Goal: Information Seeking & Learning: Get advice/opinions

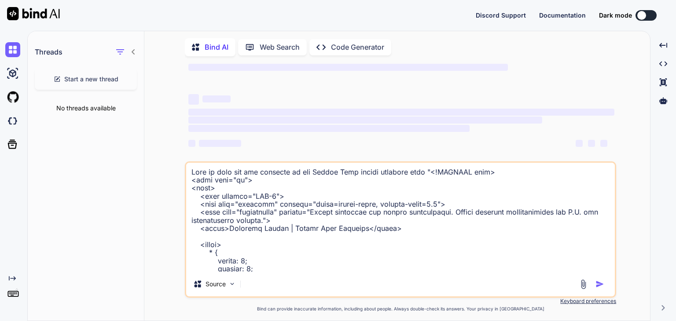
type textarea "x"
click at [240, 229] on textarea at bounding box center [400, 217] width 429 height 109
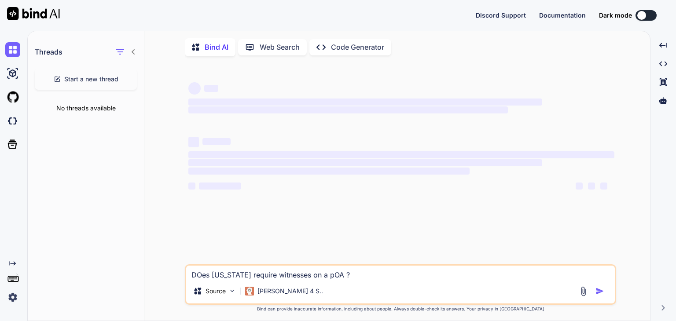
type textarea "DOes [US_STATE] require witnesses on a pOA ?"
click at [361, 278] on textarea "DOes [US_STATE] require witnesses on a pOA ?" at bounding box center [400, 272] width 429 height 13
click at [366, 278] on textarea "DOes [US_STATE] require witnesses on a pOA ?" at bounding box center [400, 272] width 429 height 13
click at [371, 273] on textarea "DOes [US_STATE] require witnesses on a pOA ?" at bounding box center [400, 272] width 429 height 13
click at [356, 282] on div "DOes [US_STATE] require witnesses on a pOA ? Source [PERSON_NAME] 4 S.." at bounding box center [400, 284] width 431 height 40
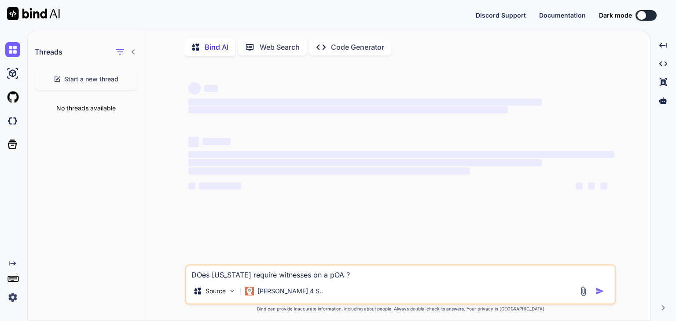
click at [360, 278] on textarea "DOes [US_STATE] require witnesses on a pOA ?" at bounding box center [400, 272] width 429 height 13
click at [363, 275] on textarea "DOes [US_STATE] require witnesses on a pOA ?" at bounding box center [400, 272] width 429 height 13
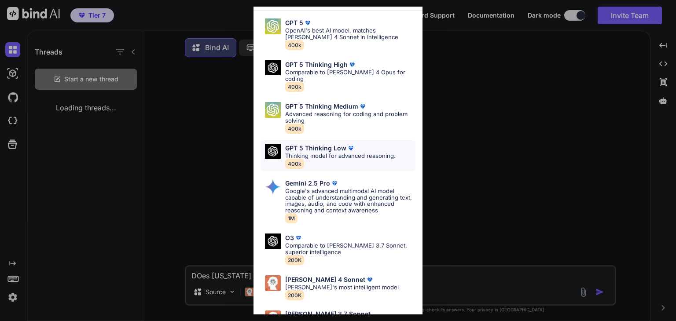
scroll to position [46, 0]
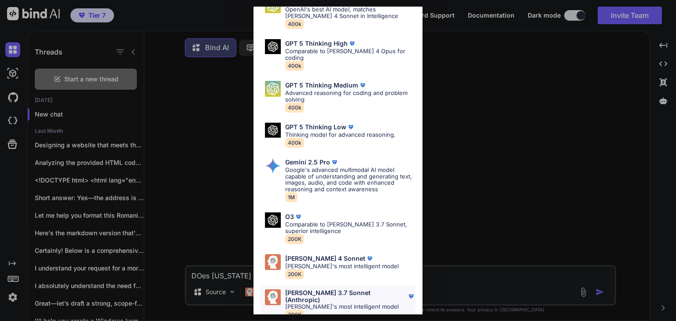
click at [330, 304] on p "[PERSON_NAME]'s most intelligent model" at bounding box center [350, 307] width 130 height 7
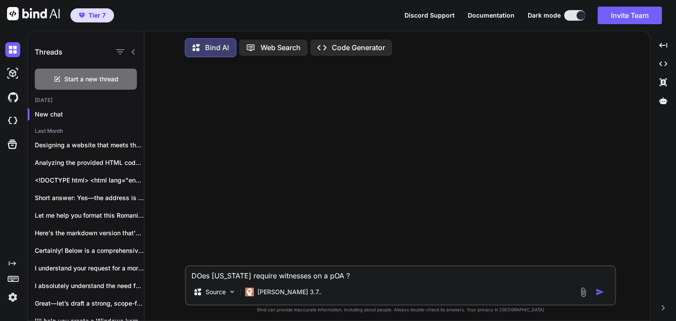
click at [303, 271] on textarea "DOes [US_STATE] require witnesses on a pOA ?" at bounding box center [400, 273] width 429 height 13
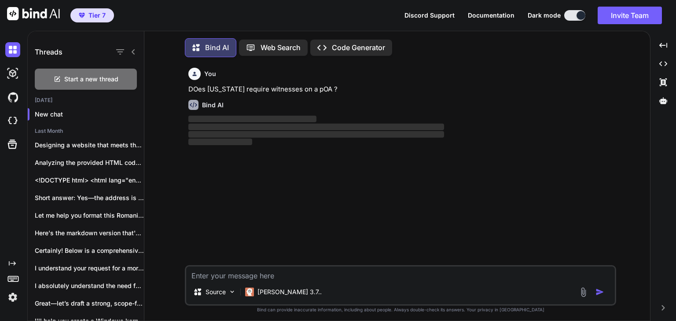
scroll to position [4, 0]
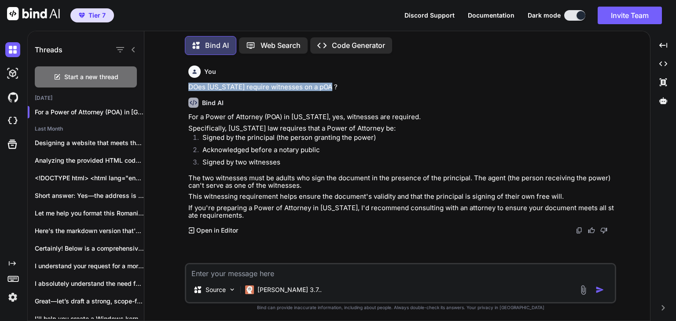
drag, startPoint x: 188, startPoint y: 87, endPoint x: 341, endPoint y: 85, distance: 152.7
click at [341, 85] on p "DOes [US_STATE] require witnesses on a pOA ?" at bounding box center [401, 86] width 426 height 7
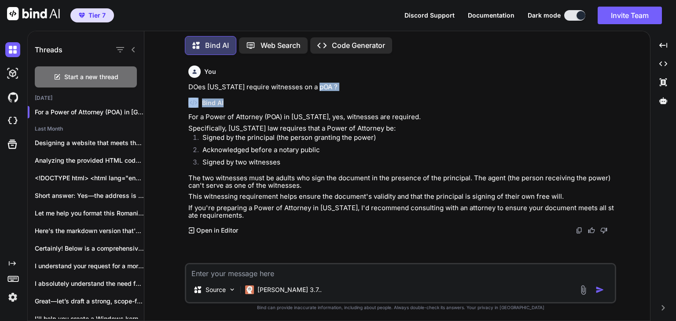
drag, startPoint x: 313, startPoint y: 86, endPoint x: 312, endPoint y: 91, distance: 5.0
click at [308, 92] on div "You DOes [US_STATE] require witnesses on a pOA ? Bind AI For a Power of Attorne…" at bounding box center [401, 162] width 429 height 201
click at [312, 91] on div "Bind AI For a Power of Attorney (POA) in [US_STATE], yes, witnesses are require…" at bounding box center [401, 163] width 426 height 144
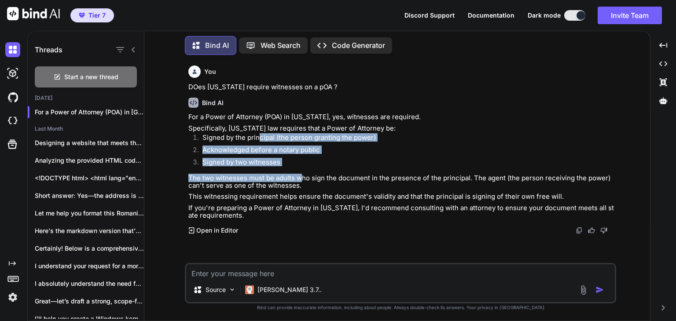
drag, startPoint x: 276, startPoint y: 165, endPoint x: 310, endPoint y: 179, distance: 36.9
click at [307, 179] on div "For a Power of Attorney (POA) in [US_STATE], yes, witnesses are required. Speci…" at bounding box center [401, 166] width 426 height 106
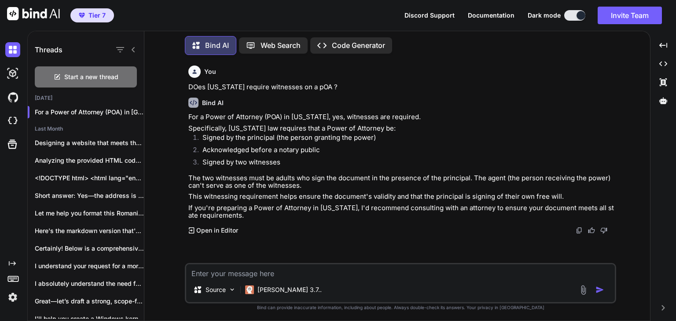
click at [310, 179] on p "The two witnesses must be adults who sign the document in the presence of the p…" at bounding box center [401, 181] width 426 height 15
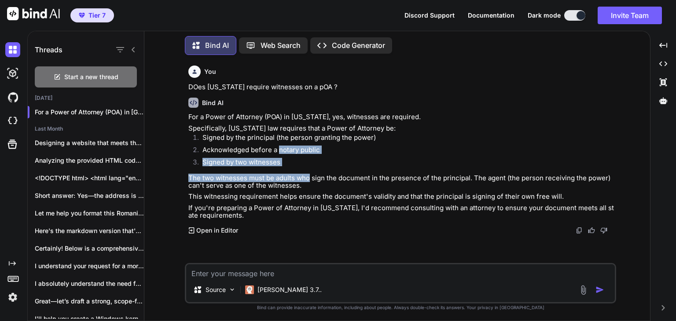
drag, startPoint x: 299, startPoint y: 165, endPoint x: 363, endPoint y: 161, distance: 64.4
click at [314, 155] on div "For a Power of Attorney (POA) in [US_STATE], yes, witnesses are required. Speci…" at bounding box center [401, 166] width 426 height 106
click at [363, 161] on li "Signed by two witnesses" at bounding box center [404, 164] width 419 height 12
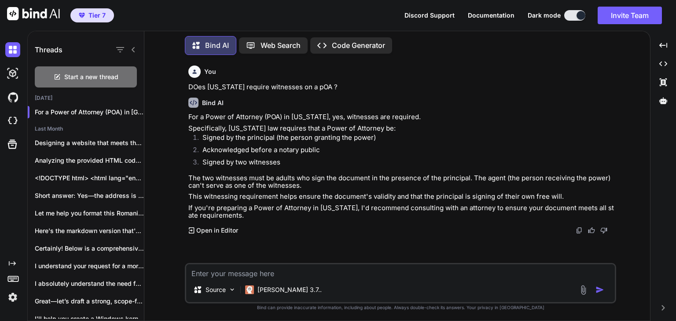
click at [365, 143] on li "Signed by the principal (the person granting the power)" at bounding box center [404, 140] width 419 height 12
click at [282, 273] on textarea at bounding box center [400, 270] width 429 height 13
paste textarea "[PERSON_NAME] [US_STATE] [DATE] [PERSON_NAME] [PERSON_NAME] birth [GEOGRAPHIC_D…"
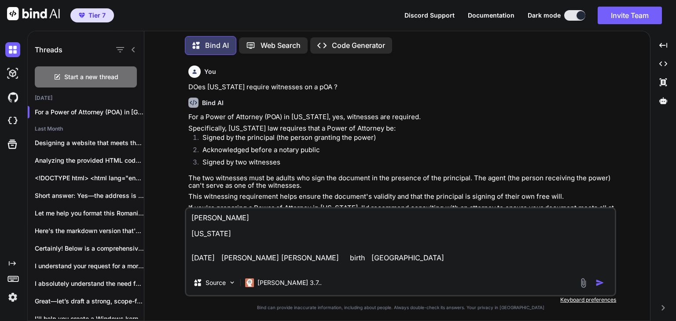
click at [227, 224] on textarea "[PERSON_NAME] [US_STATE] [DATE] [PERSON_NAME] [PERSON_NAME] birth [GEOGRAPHIC_D…" at bounding box center [400, 240] width 429 height 62
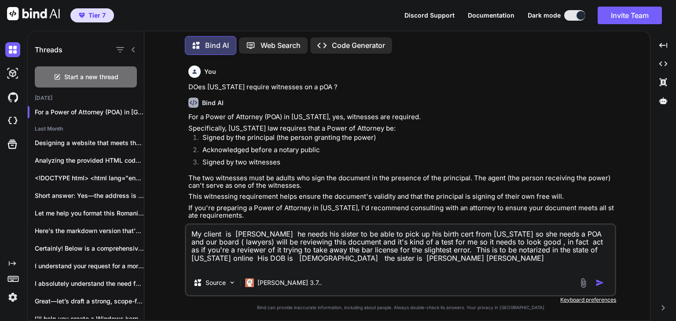
type textarea "My client is [PERSON_NAME] he needs his sister to be able to pick up his birth …"
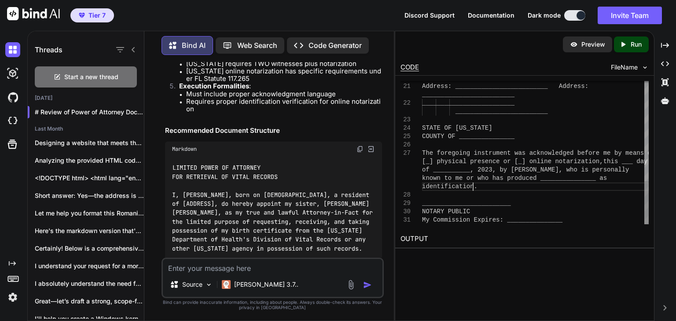
scroll to position [0, 0]
drag, startPoint x: 526, startPoint y: 183, endPoint x: 561, endPoint y: 187, distance: 35.9
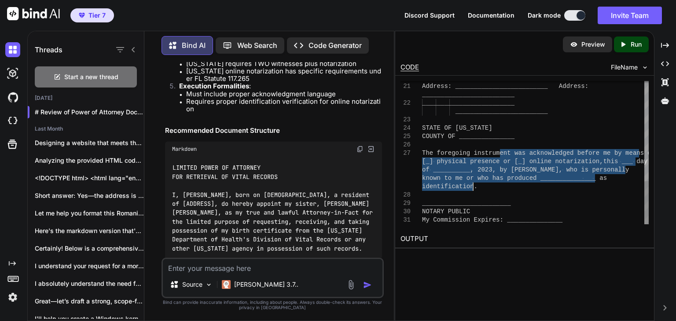
drag, startPoint x: 501, startPoint y: 151, endPoint x: 587, endPoint y: 191, distance: 95.3
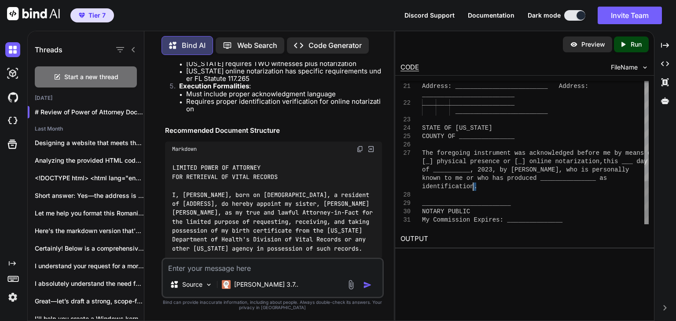
drag, startPoint x: 587, startPoint y: 192, endPoint x: 539, endPoint y: 182, distance: 48.7
drag, startPoint x: 572, startPoint y: 189, endPoint x: 545, endPoint y: 185, distance: 27.2
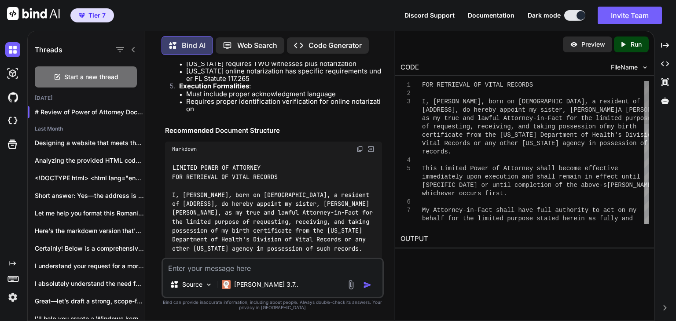
click at [517, 164] on div "behalf for the limited purpose stated herein as fu lly and completely as I migh…" at bounding box center [535, 319] width 227 height 477
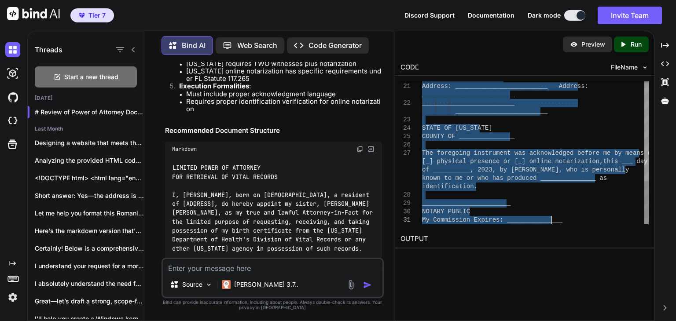
drag, startPoint x: 423, startPoint y: 83, endPoint x: 567, endPoint y: 222, distance: 200.1
type textarea "FOR RETRIEVAL OF VITAL RECORDS I, [PERSON_NAME], born on [DEMOGRAPHIC_DATA], a …"
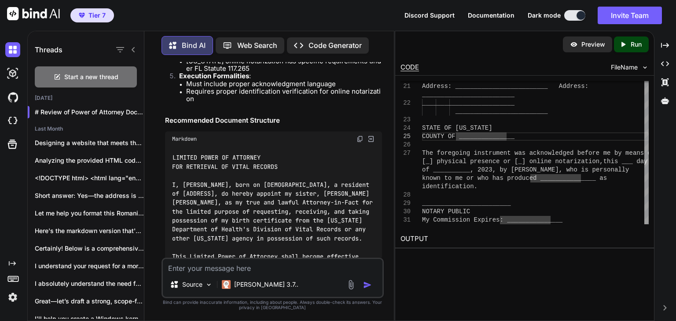
scroll to position [459, 0]
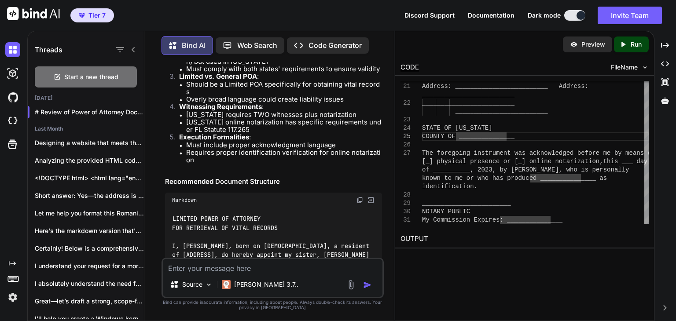
click at [357, 197] on img at bounding box center [359, 200] width 7 height 7
